Goal: Information Seeking & Learning: Learn about a topic

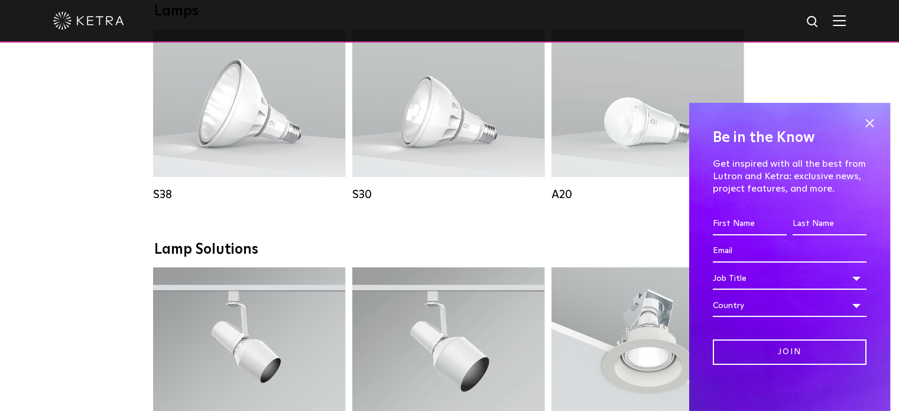
scroll to position [898, 0]
click at [860, 120] on span at bounding box center [869, 124] width 18 height 18
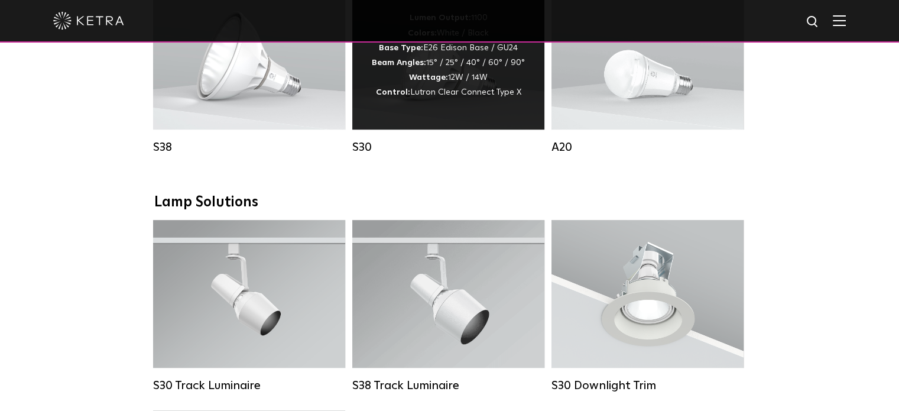
scroll to position [945, 0]
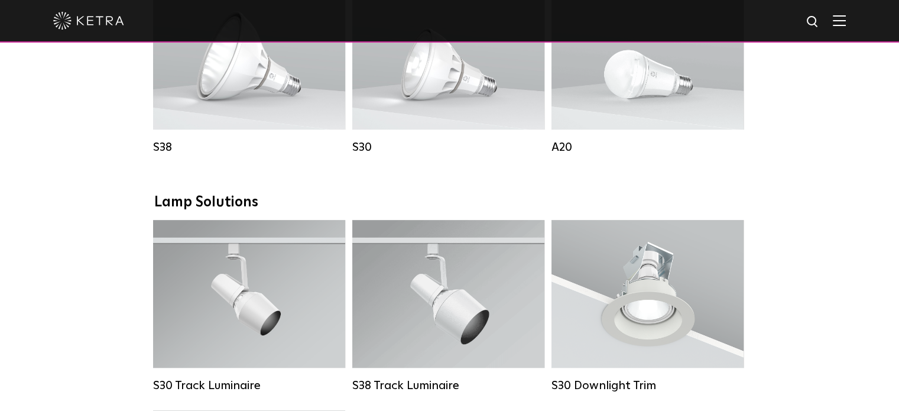
drag, startPoint x: 542, startPoint y: 196, endPoint x: 478, endPoint y: 184, distance: 64.9
click at [478, 184] on div "Downlights D2 Downlight Family Lumen Output: 1200 Colors: White / Black / Gloss…" at bounding box center [449, 182] width 591 height 1787
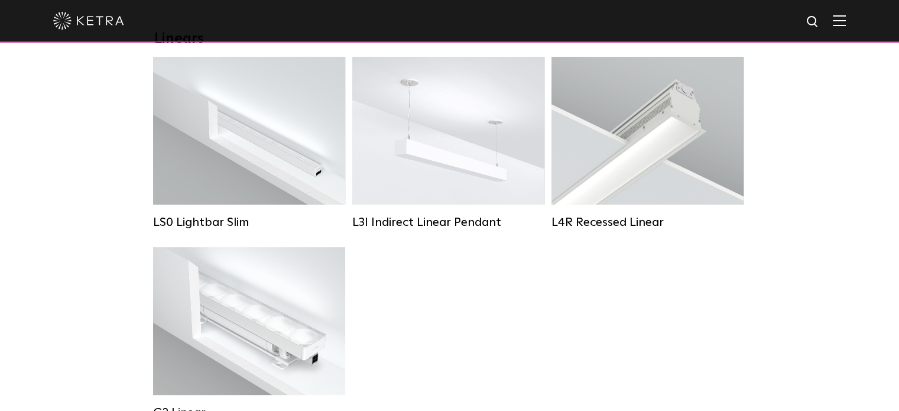
scroll to position [442, 0]
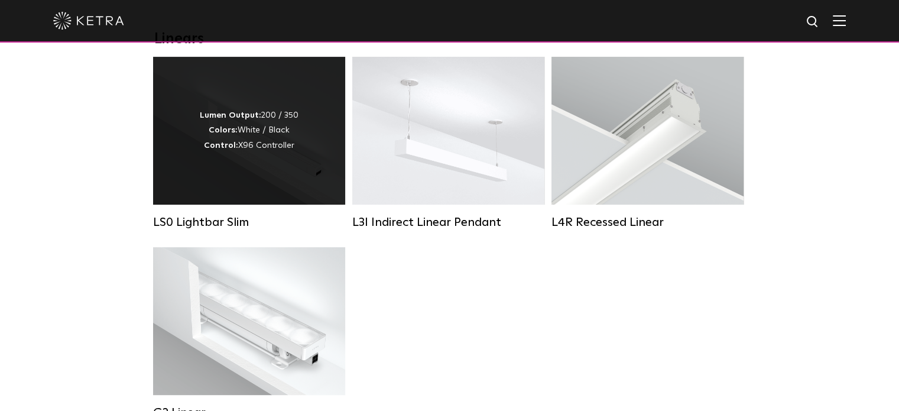
click at [295, 174] on div "Lumen Output: 200 / 350 Colors: White / Black Control: X96 Controller" at bounding box center [249, 131] width 192 height 148
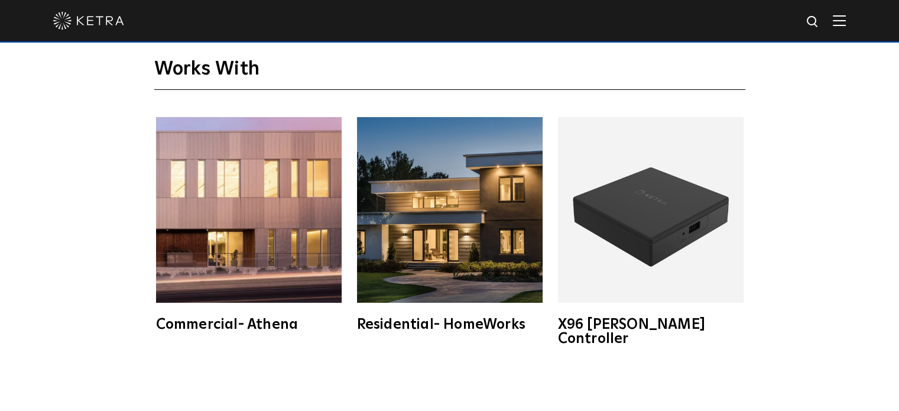
scroll to position [1758, 0]
